Goal: Use online tool/utility: Utilize a website feature to perform a specific function

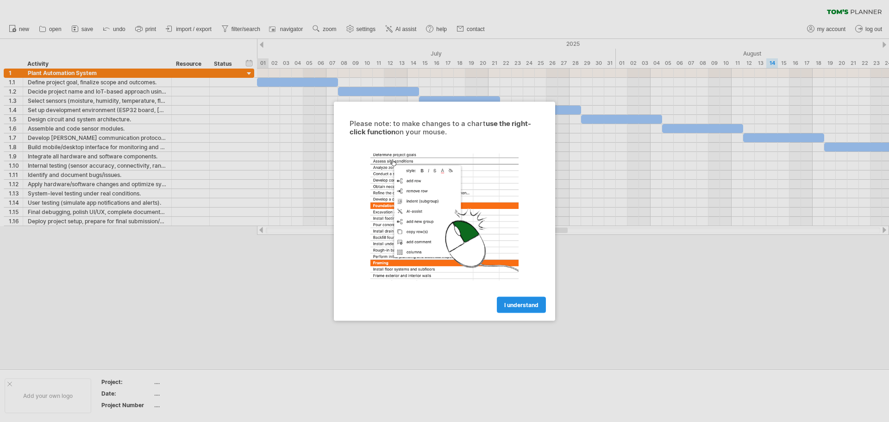
click at [516, 300] on link "I understand" at bounding box center [521, 304] width 49 height 16
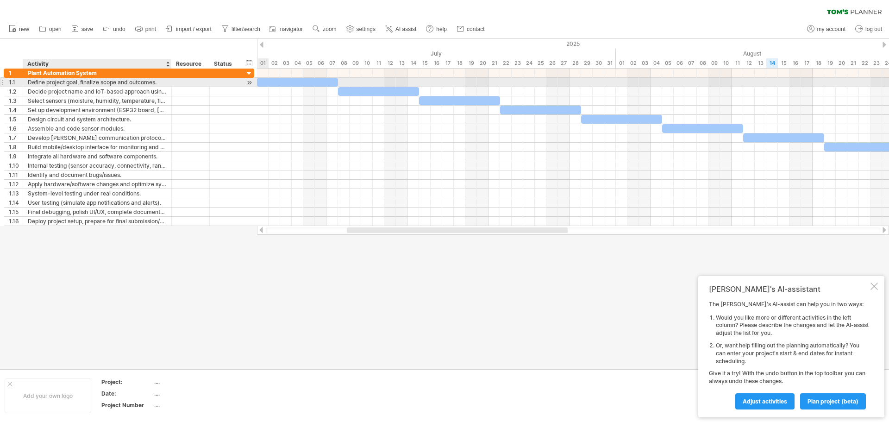
click at [132, 87] on div "**********" at bounding box center [129, 82] width 251 height 9
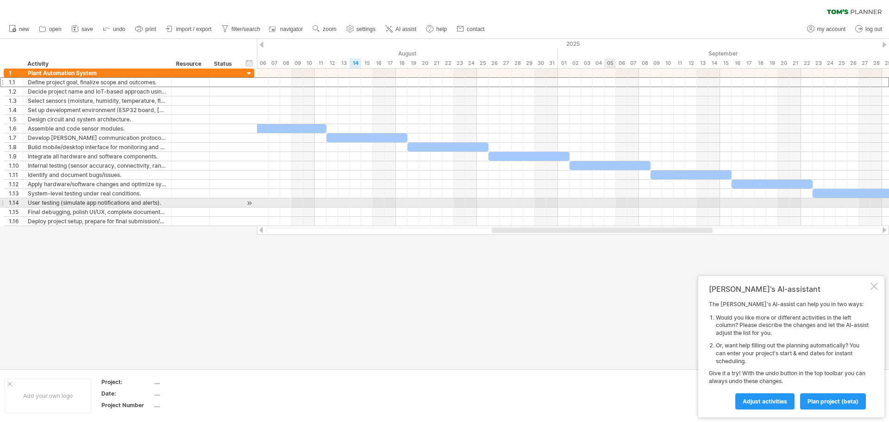
drag, startPoint x: 460, startPoint y: 230, endPoint x: 605, endPoint y: 207, distance: 146.9
click at [605, 207] on div "Trying to reach [DOMAIN_NAME] Connected again... 0% clear filter new 1" at bounding box center [444, 211] width 889 height 422
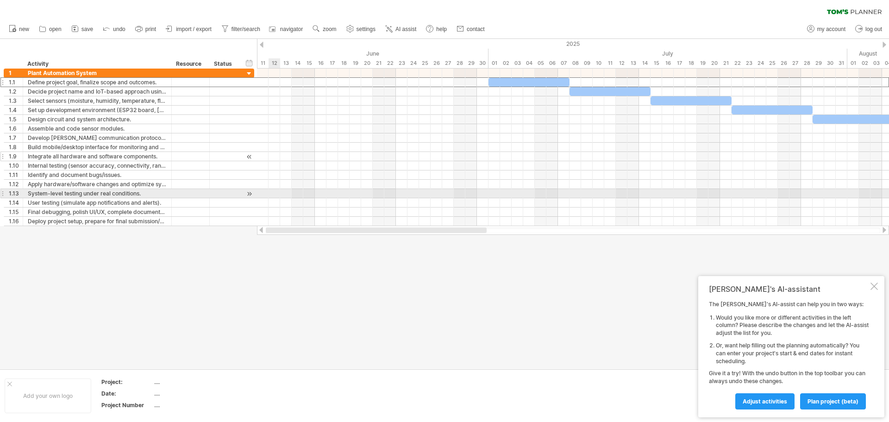
drag, startPoint x: 549, startPoint y: 232, endPoint x: 177, endPoint y: 156, distance: 379.7
click at [184, 180] on div "Trying to reach [DOMAIN_NAME] Connected again... 0% clear filter new 1" at bounding box center [444, 211] width 889 height 422
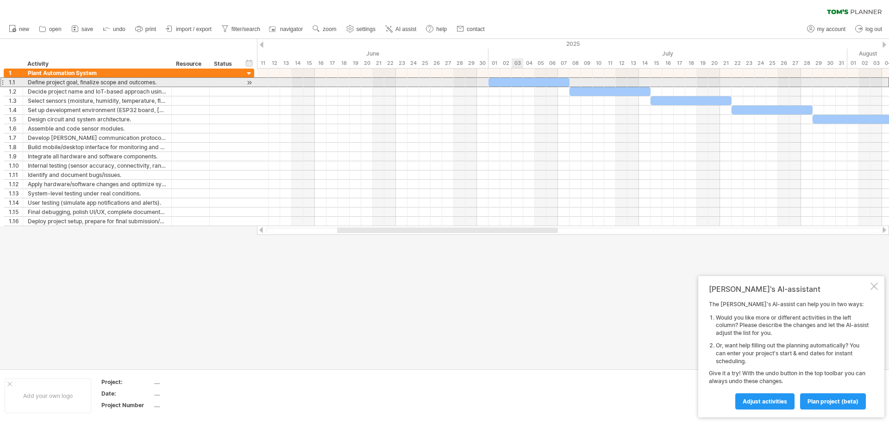
click at [513, 82] on div at bounding box center [529, 82] width 81 height 9
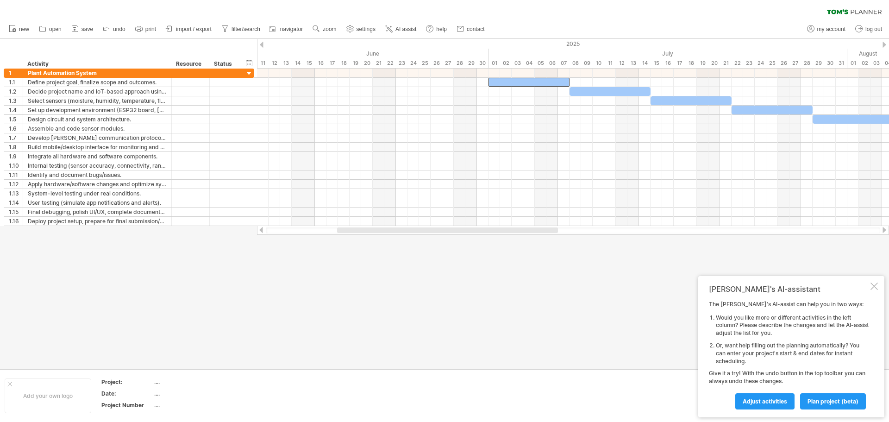
drag, startPoint x: 418, startPoint y: 226, endPoint x: 469, endPoint y: 235, distance: 52.3
click at [469, 235] on div "Trying to reach [DOMAIN_NAME] Connected again... 0% clear filter new 1" at bounding box center [444, 211] width 889 height 422
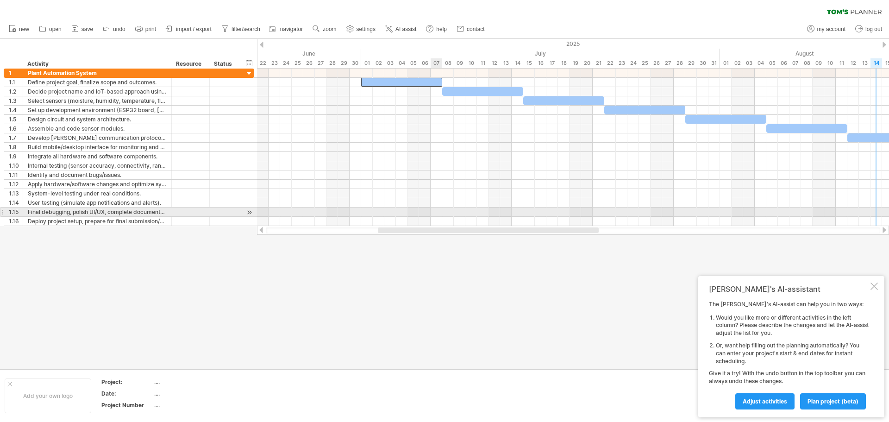
drag, startPoint x: 392, startPoint y: 230, endPoint x: 443, endPoint y: 202, distance: 58.0
click at [433, 214] on div "Trying to reach [DOMAIN_NAME] Connected again... 0% clear filter new 1" at bounding box center [444, 211] width 889 height 422
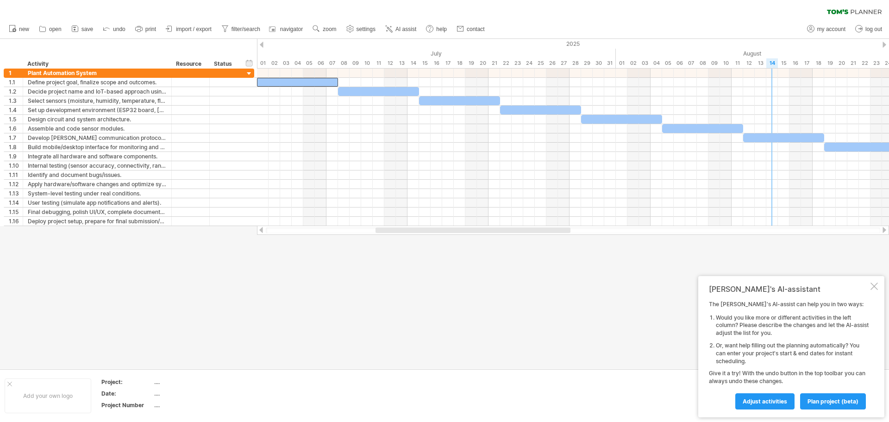
drag, startPoint x: 411, startPoint y: 228, endPoint x: 445, endPoint y: 233, distance: 33.7
click at [445, 233] on div at bounding box center [473, 230] width 195 height 6
click at [342, 252] on div at bounding box center [444, 204] width 889 height 330
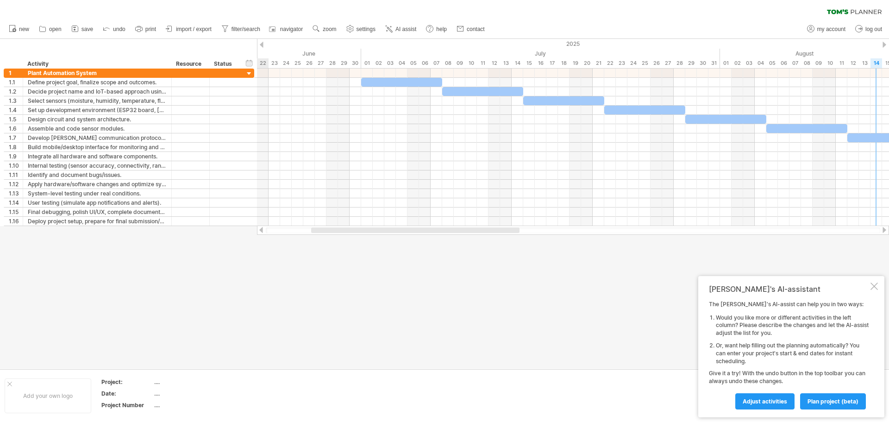
drag, startPoint x: 437, startPoint y: 229, endPoint x: 402, endPoint y: 233, distance: 35.9
click at [402, 233] on div at bounding box center [415, 230] width 208 height 6
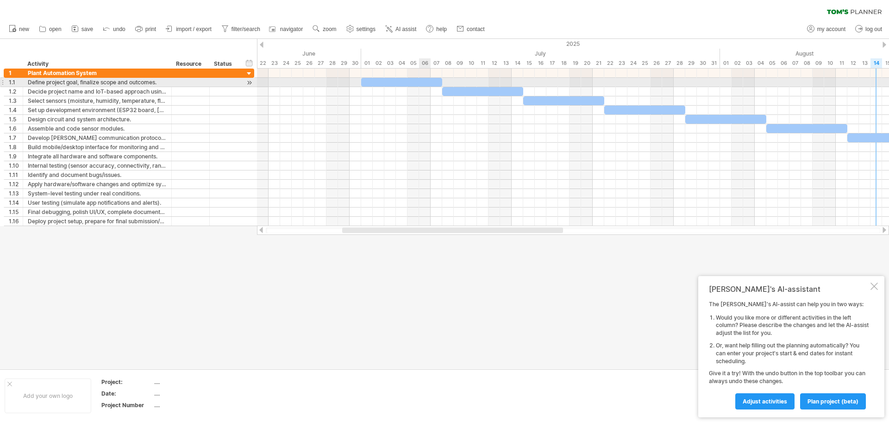
click at [429, 80] on div at bounding box center [401, 82] width 81 height 9
drag, startPoint x: 442, startPoint y: 82, endPoint x: 433, endPoint y: 82, distance: 9.3
click at [433, 82] on div "[DATE] - 6.0 days [DATE]" at bounding box center [573, 148] width 632 height 158
click at [427, 82] on div at bounding box center [395, 82] width 69 height 9
drag, startPoint x: 430, startPoint y: 81, endPoint x: 440, endPoint y: 81, distance: 10.2
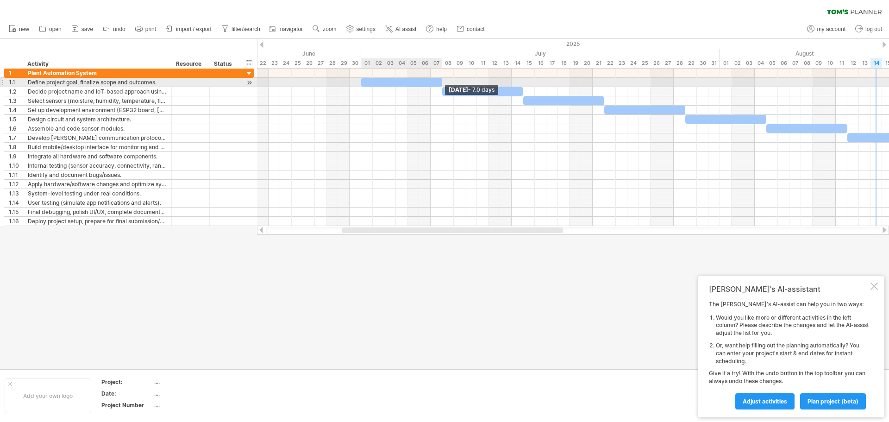
click at [440, 81] on div at bounding box center [401, 82] width 81 height 9
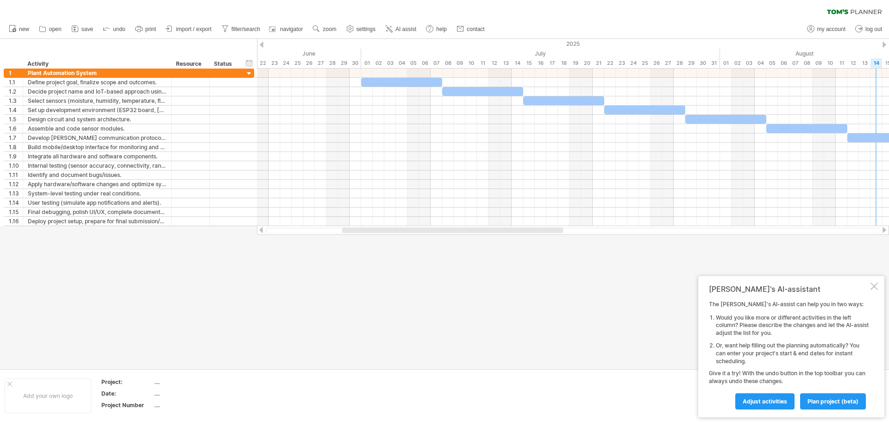
click at [402, 251] on div at bounding box center [444, 204] width 889 height 330
